Goal: Task Accomplishment & Management: Manage account settings

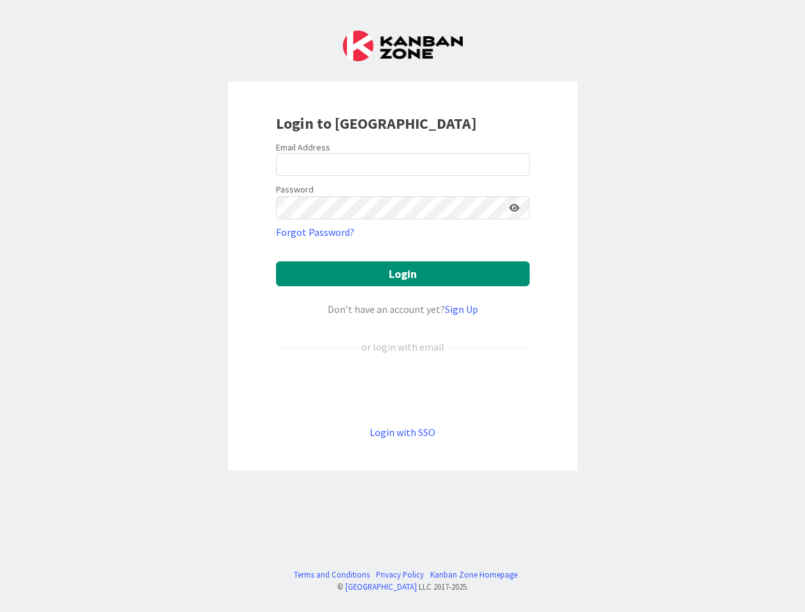
click at [402, 306] on div "Don’t have an account yet? Sign Up" at bounding box center [403, 308] width 254 height 15
click at [514, 208] on icon at bounding box center [514, 207] width 10 height 9
click at [403, 273] on button "Login" at bounding box center [403, 273] width 254 height 25
